Goal: Information Seeking & Learning: Check status

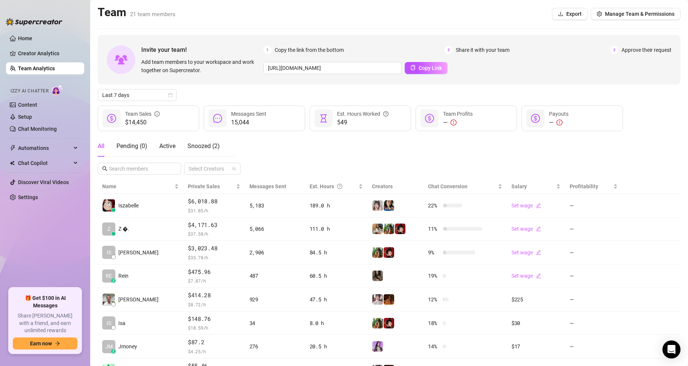
click at [24, 71] on link "Team Analytics" at bounding box center [36, 68] width 37 height 6
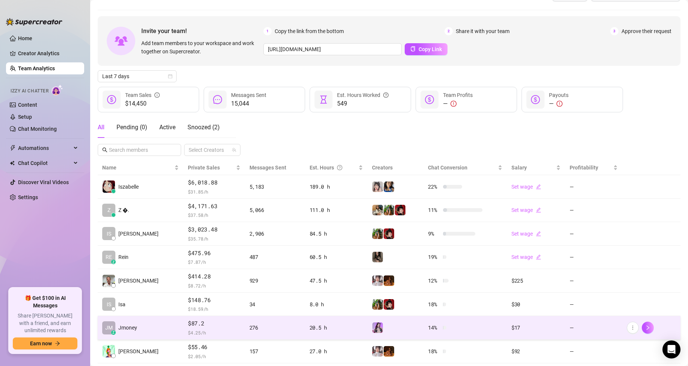
scroll to position [107, 0]
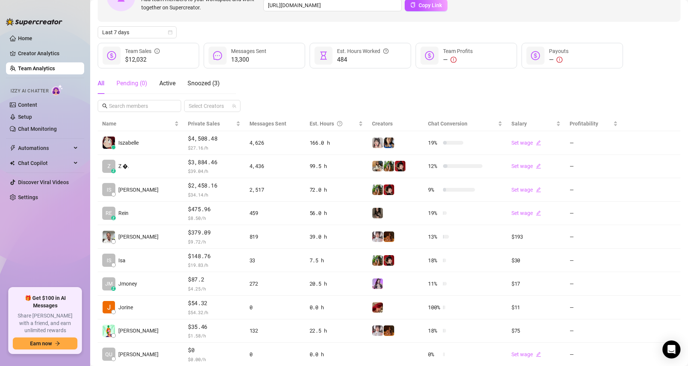
scroll to position [38, 0]
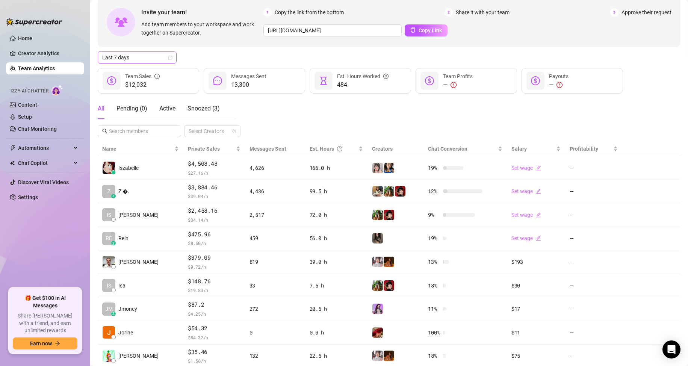
click at [128, 56] on span "Last 7 days" at bounding box center [137, 57] width 70 height 11
click at [135, 121] on div "Custom date" at bounding box center [137, 120] width 67 height 8
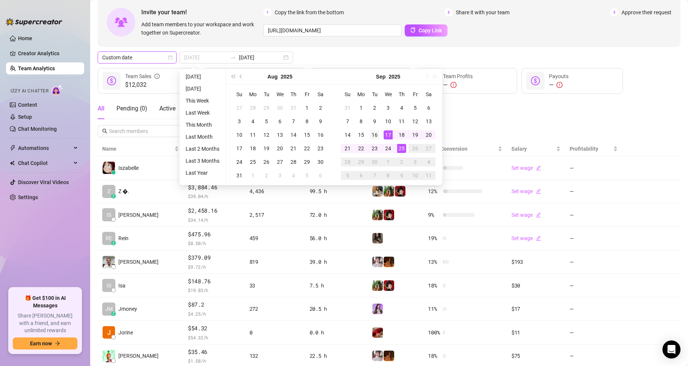
type input "2025-09-16"
click at [375, 139] on div "16" at bounding box center [374, 134] width 9 height 9
type input "2025-09-25"
click at [401, 148] on div "25" at bounding box center [401, 148] width 9 height 9
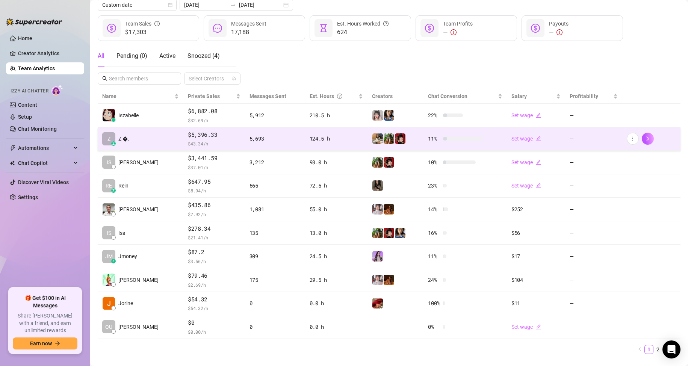
scroll to position [0, 0]
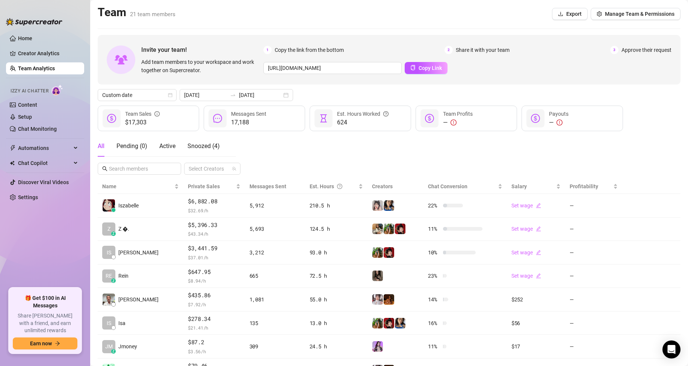
click at [25, 247] on ul "Home Creator Analytics Team Analytics Izzy AI Chatter Content Setup Chat Monito…" at bounding box center [45, 156] width 78 height 255
click at [576, 77] on div "Invite your team! Add team members to your workspace and work together on Super…" at bounding box center [389, 60] width 583 height 50
